Goal: Task Accomplishment & Management: Manage account settings

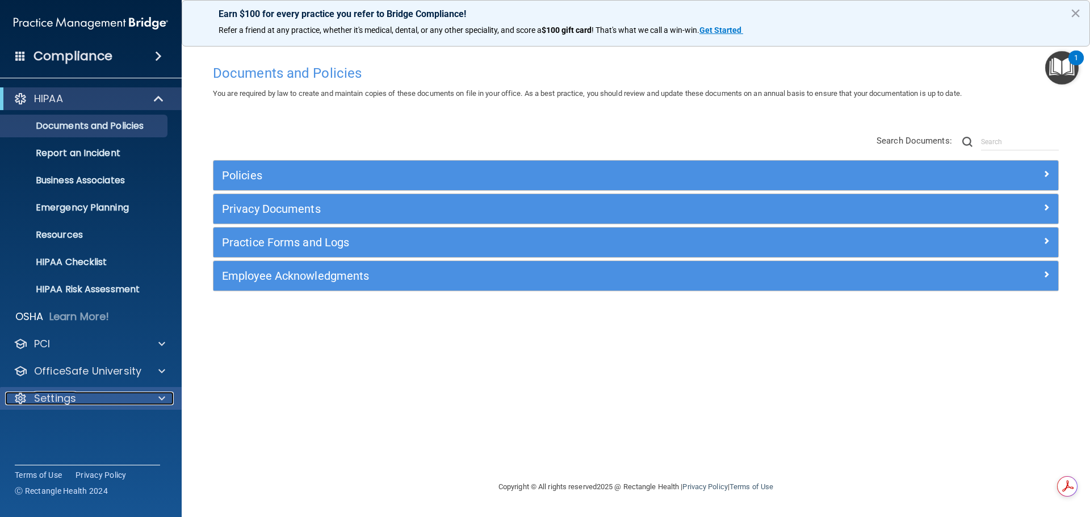
click at [82, 396] on div "Settings" at bounding box center [75, 399] width 141 height 14
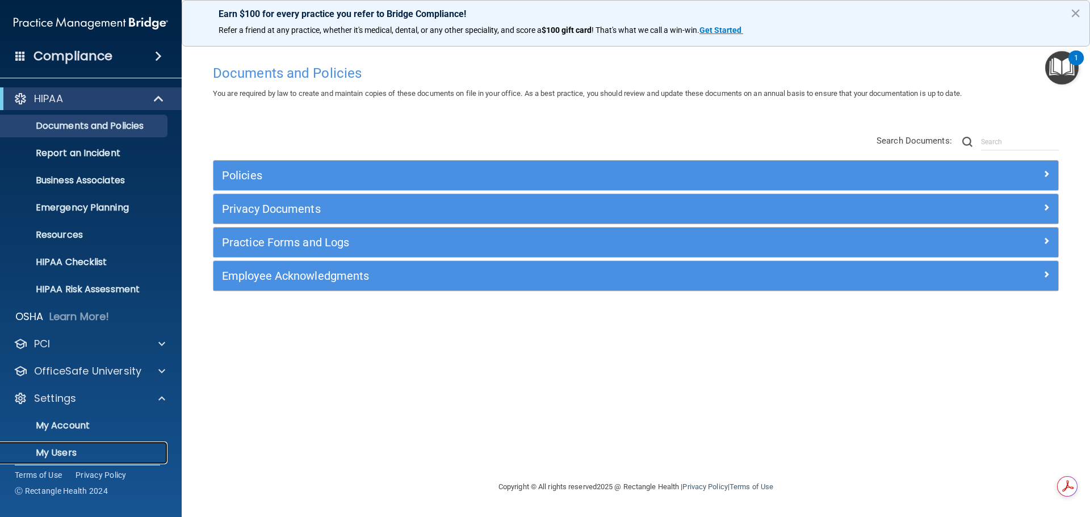
click at [67, 447] on p "My Users" at bounding box center [84, 452] width 155 height 11
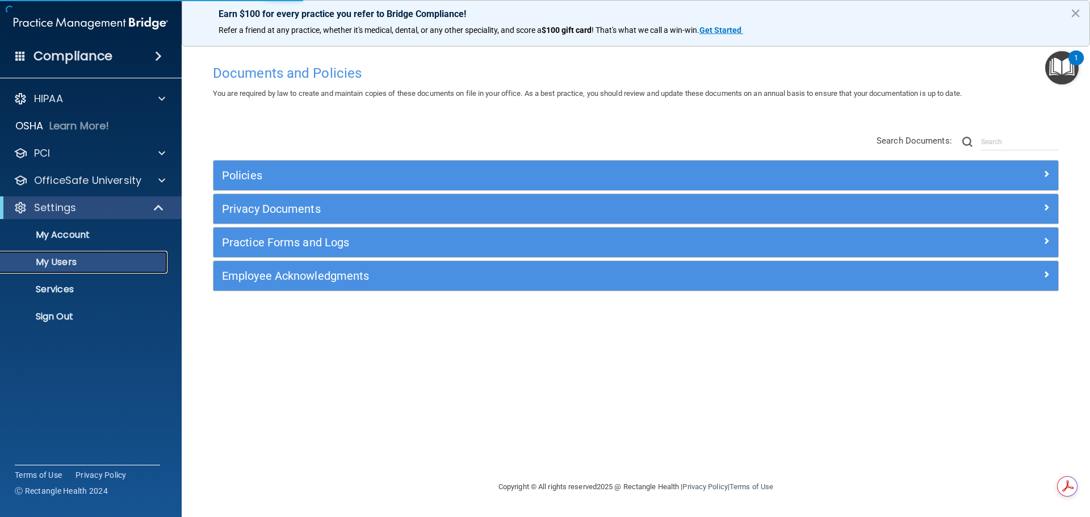
select select "20"
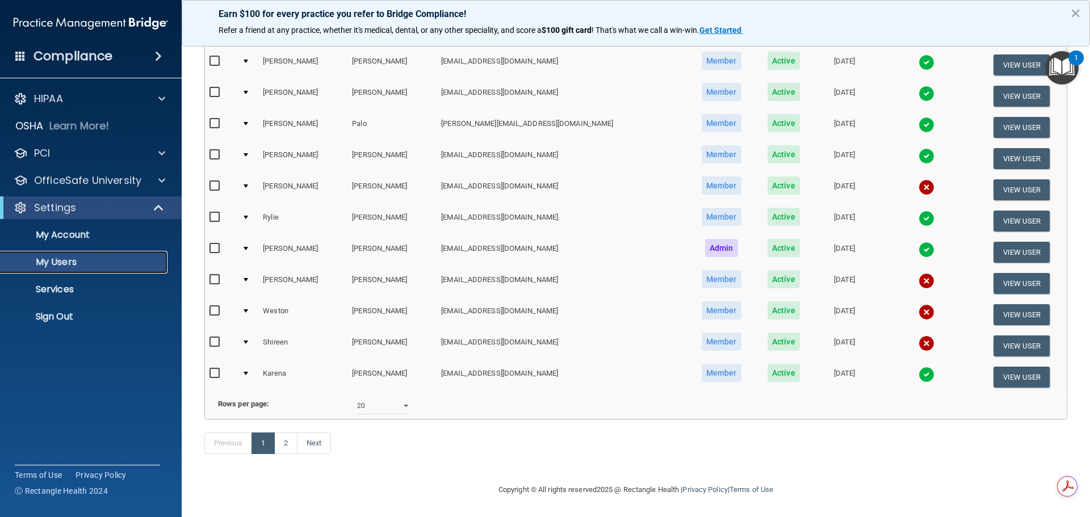
scroll to position [422, 0]
click at [213, 338] on input "checkbox" at bounding box center [215, 342] width 13 height 9
checkbox input "true"
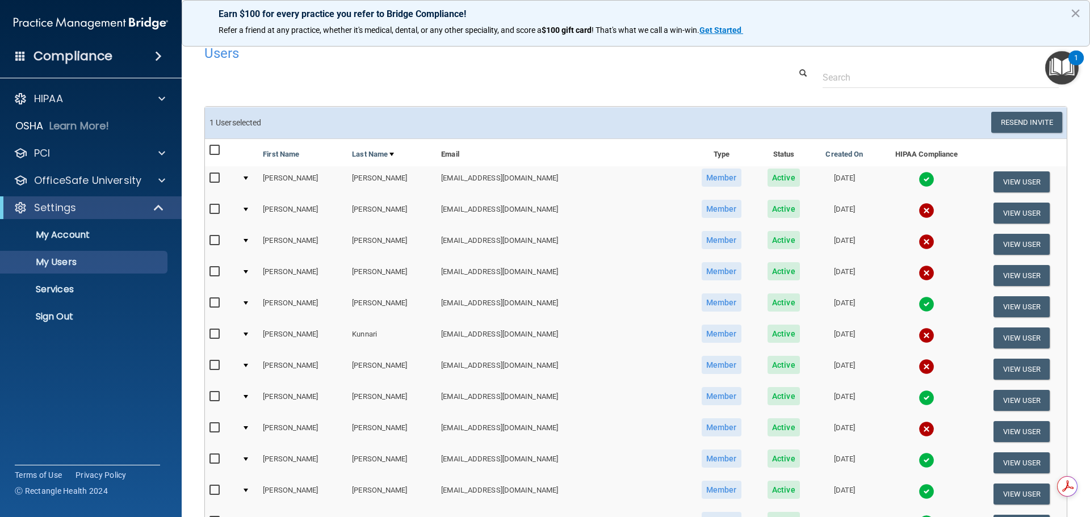
scroll to position [0, 0]
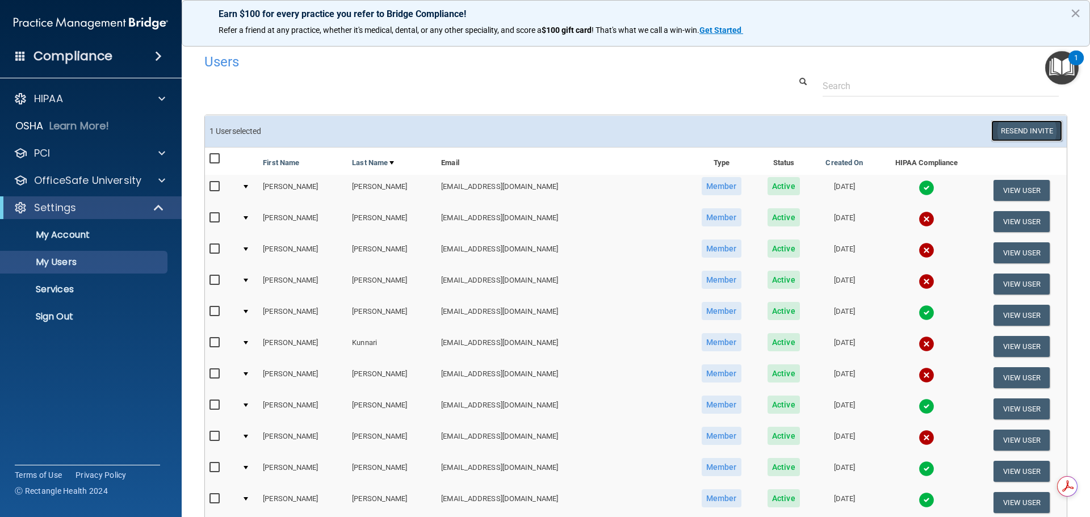
click at [1009, 123] on button "Resend Invite" at bounding box center [1026, 130] width 71 height 21
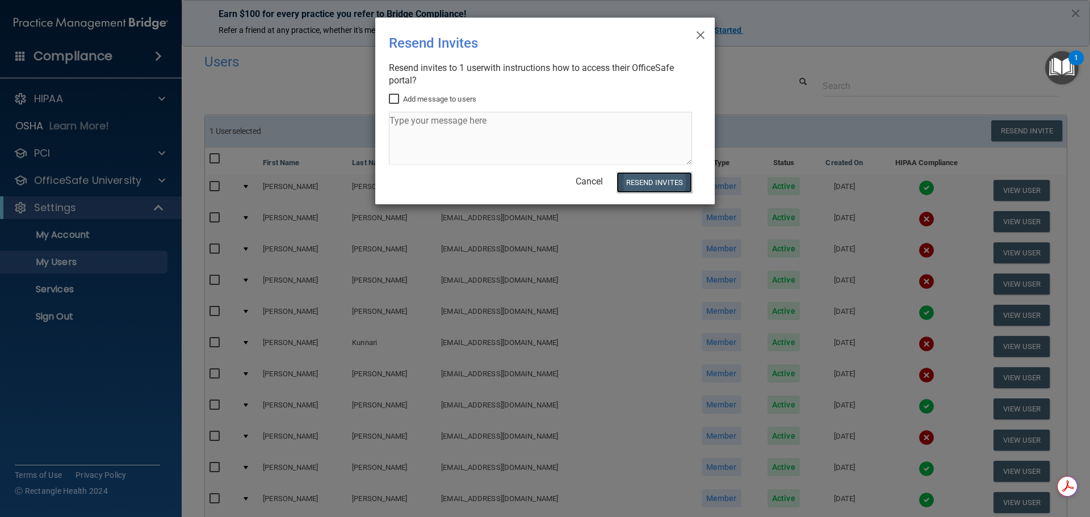
click at [668, 188] on button "Resend Invites" at bounding box center [655, 182] width 76 height 21
click at [698, 31] on span "×" at bounding box center [700, 33] width 10 height 23
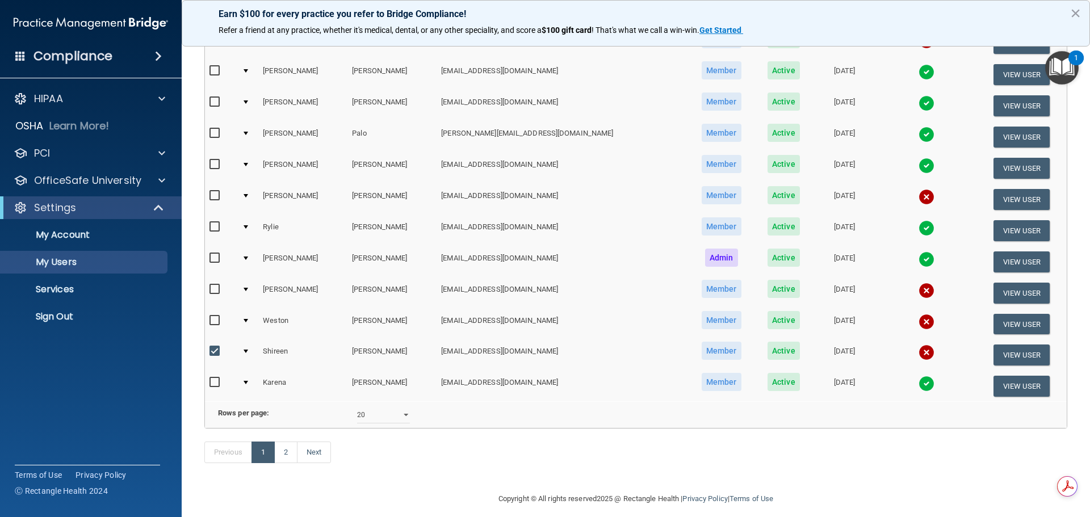
scroll to position [397, 0]
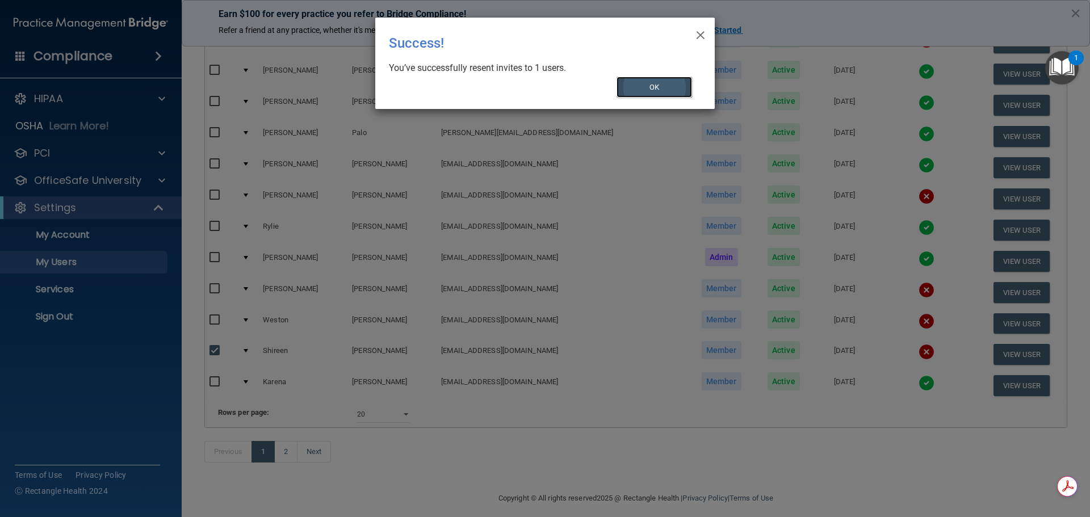
click at [659, 87] on button "OK" at bounding box center [655, 87] width 76 height 21
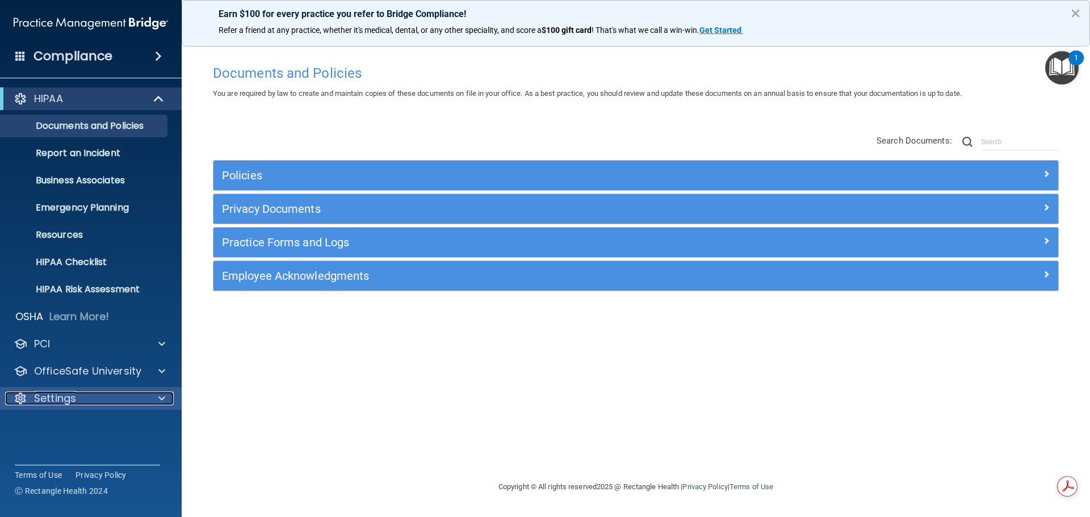
click at [107, 397] on div "Settings" at bounding box center [75, 399] width 141 height 14
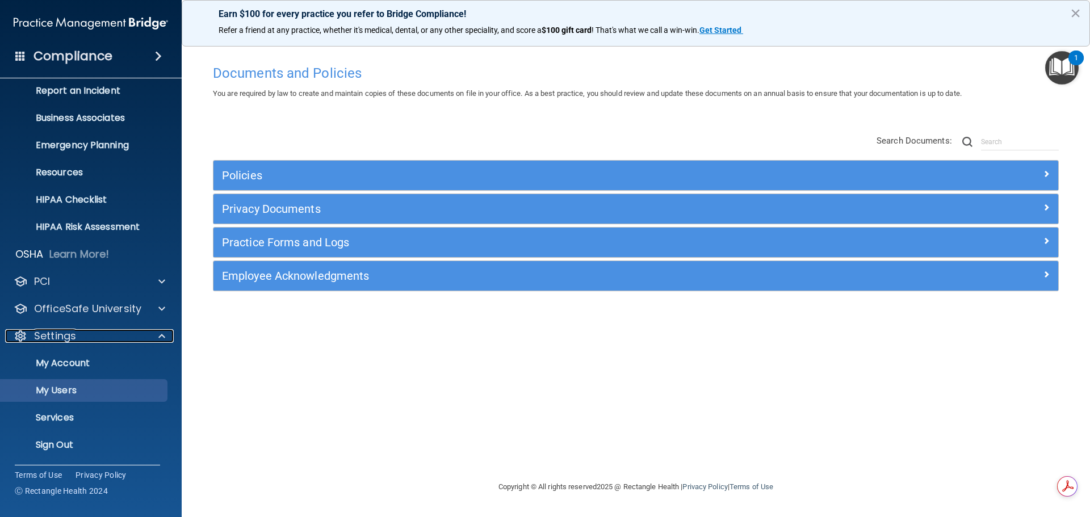
scroll to position [63, 0]
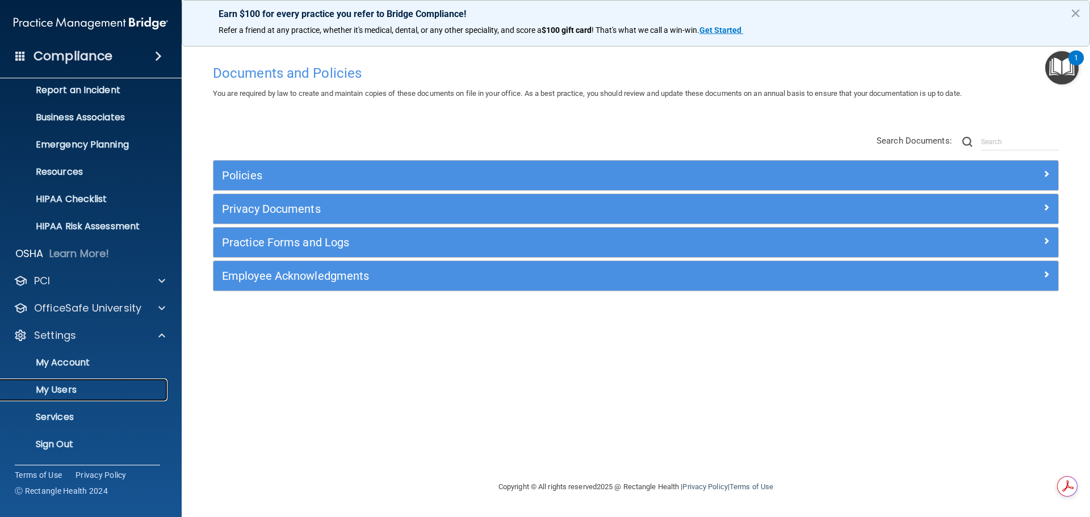
click at [62, 385] on p "My Users" at bounding box center [84, 389] width 155 height 11
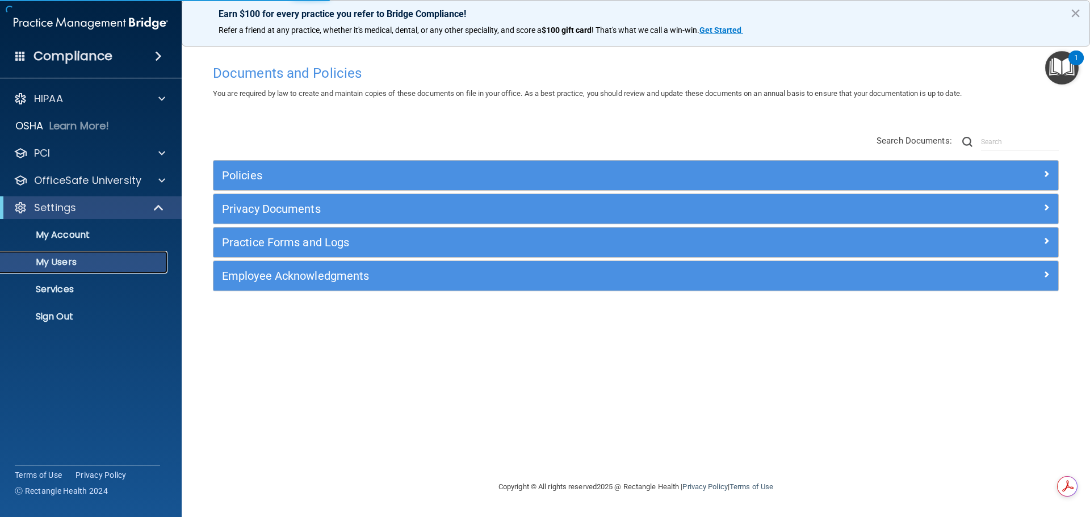
select select "20"
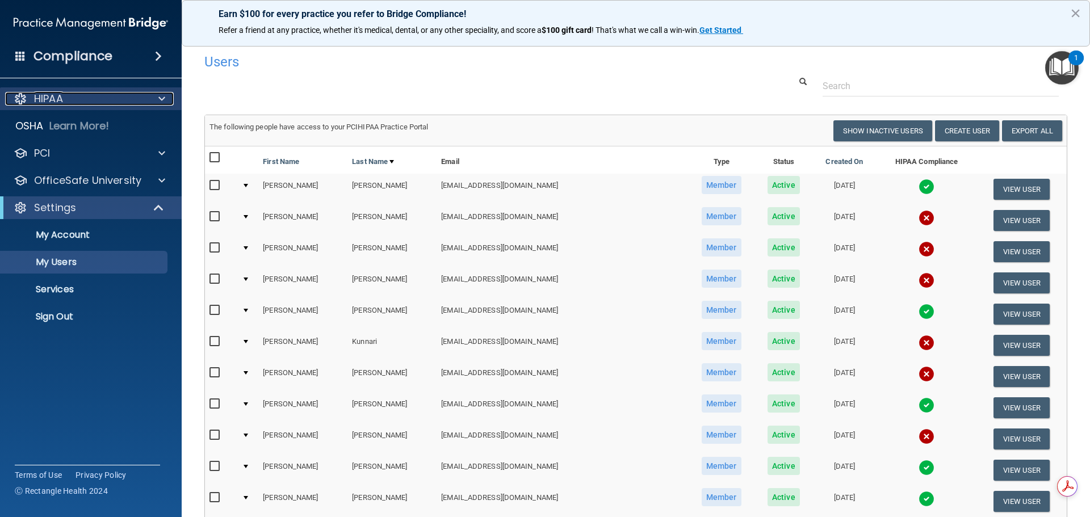
click at [67, 100] on div "HIPAA" at bounding box center [75, 99] width 141 height 14
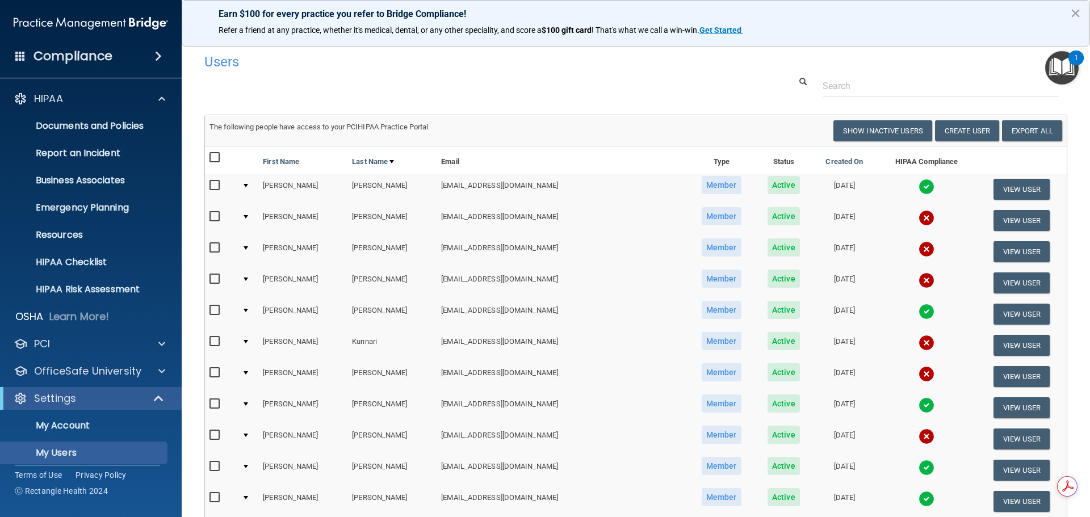
click at [1061, 70] on img "Open Resource Center, 1 new notification" at bounding box center [1061, 67] width 33 height 33
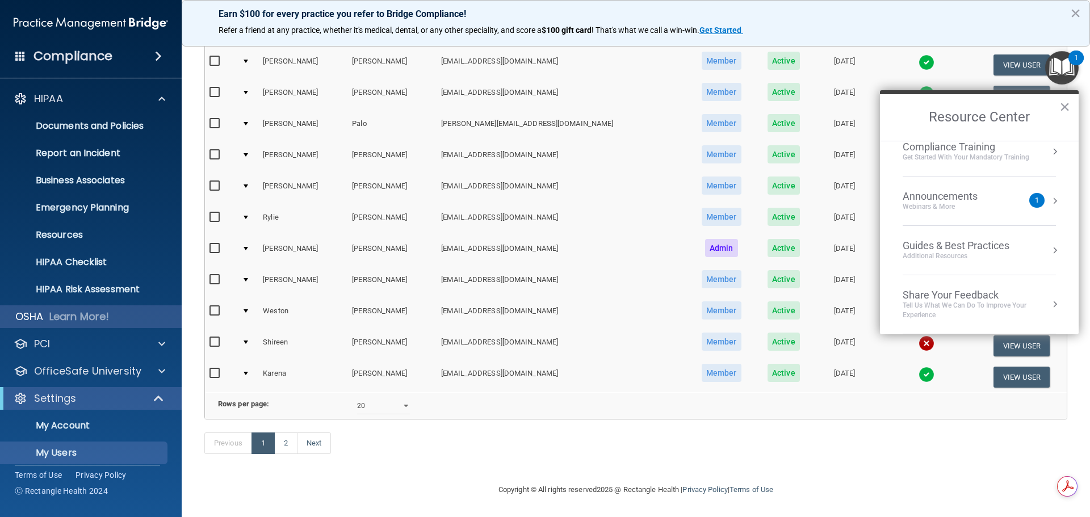
scroll to position [63, 0]
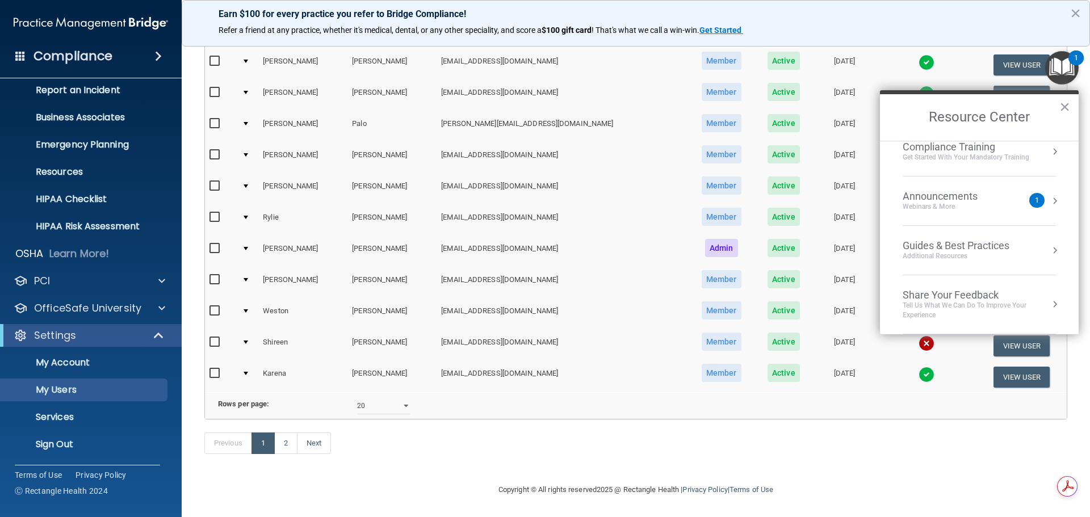
click at [986, 202] on div "Announcements" at bounding box center [952, 196] width 98 height 12
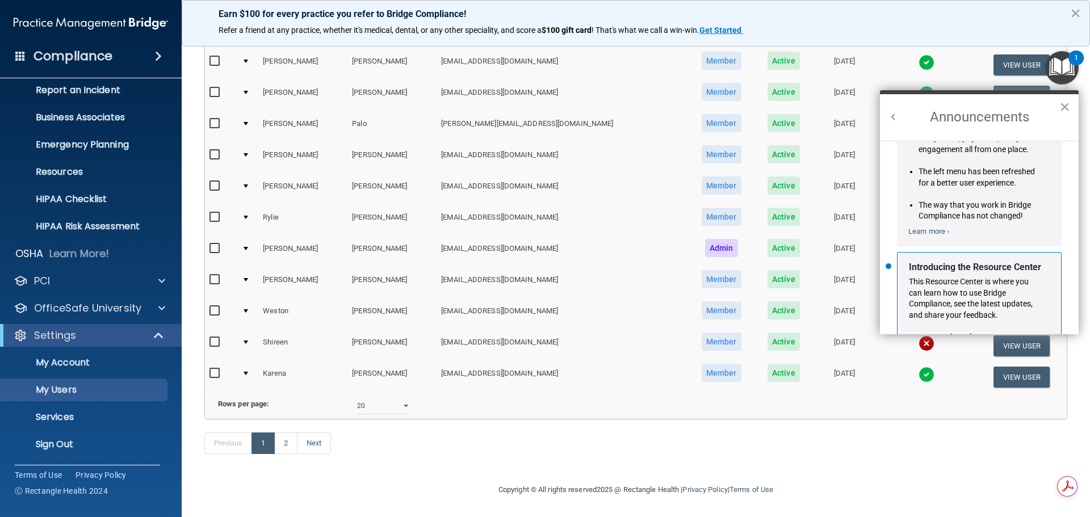
scroll to position [199, 0]
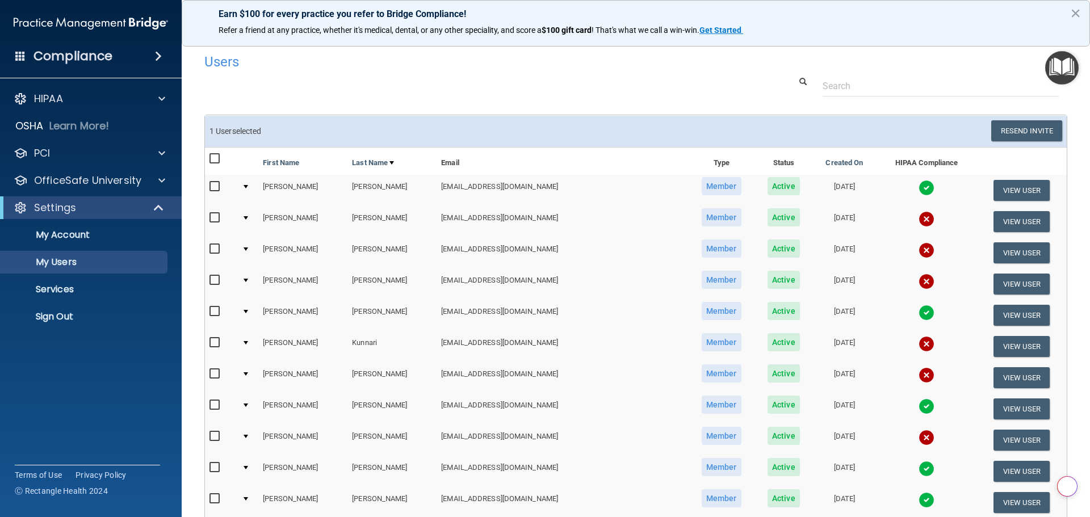
select select "20"
